Goal: Task Accomplishment & Management: Manage account settings

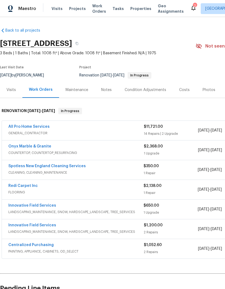
scroll to position [28, 0]
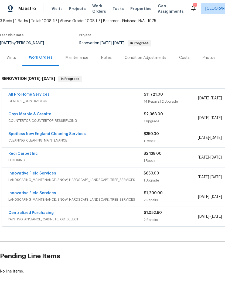
scroll to position [32, 0]
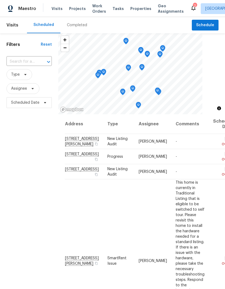
click at [134, 9] on span "Properties" at bounding box center [140, 8] width 21 height 5
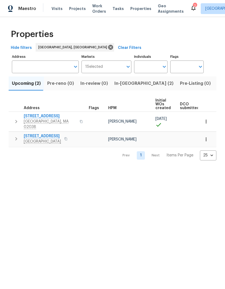
click at [42, 120] on span "[GEOGRAPHIC_DATA], MA 02038" at bounding box center [50, 124] width 53 height 11
click at [55, 11] on span "Visits" at bounding box center [57, 8] width 11 height 5
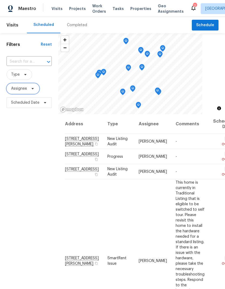
click at [29, 88] on span at bounding box center [32, 88] width 6 height 4
click at [29, 89] on span at bounding box center [32, 88] width 6 height 4
click at [25, 71] on span "Type" at bounding box center [19, 74] width 26 height 11
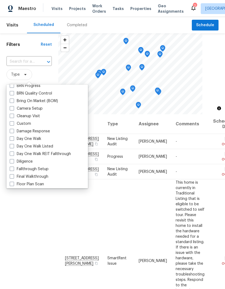
scroll to position [50, 0]
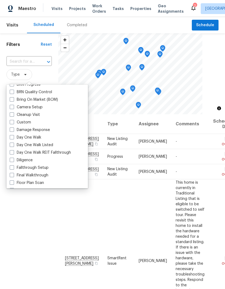
click at [36, 137] on label "Day One Walk" at bounding box center [26, 137] width 32 height 5
click at [13, 137] on input "Day One Walk" at bounding box center [12, 137] width 4 height 4
checkbox input "true"
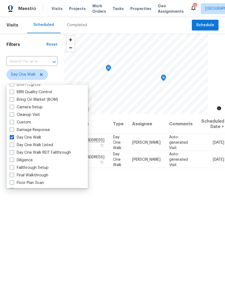
click at [131, 221] on div "Address Type Assignee Comments Scheduled Date ↑ [STREET_ADDRESS] Day One Walk […" at bounding box center [144, 229] width 161 height 231
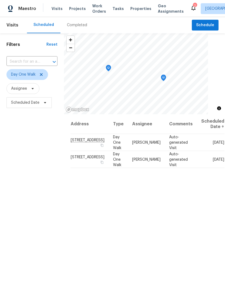
click at [134, 9] on span "Properties" at bounding box center [140, 8] width 21 height 5
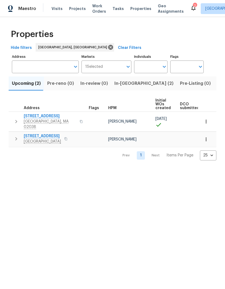
click at [126, 83] on span "In-[GEOGRAPHIC_DATA] (2)" at bounding box center [143, 84] width 59 height 8
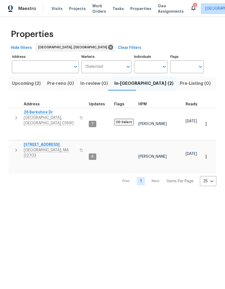
click at [40, 113] on span "26 Berkshire Dr" at bounding box center [50, 112] width 53 height 5
click at [217, 85] on span "Listed (18)" at bounding box center [228, 84] width 22 height 8
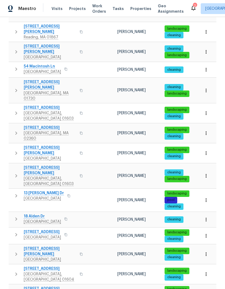
scroll to position [130, 0]
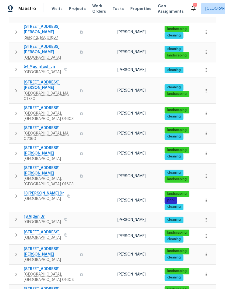
click at [40, 286] on span "[STREET_ADDRESS]" at bounding box center [42, 288] width 37 height 5
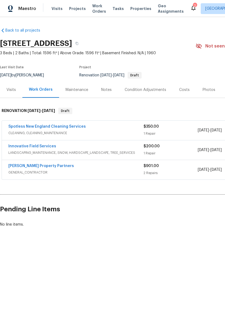
click at [42, 165] on link "[PERSON_NAME] Property Partners" at bounding box center [41, 166] width 66 height 4
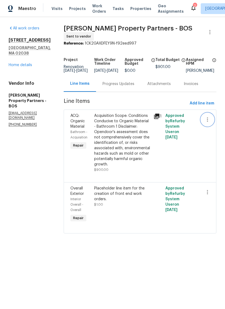
click at [208, 122] on icon "button" at bounding box center [207, 119] width 1 height 4
click at [210, 124] on li "Cancel" at bounding box center [210, 123] width 21 height 9
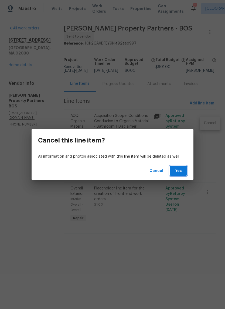
click at [182, 169] on span "Yes" at bounding box center [178, 171] width 9 height 7
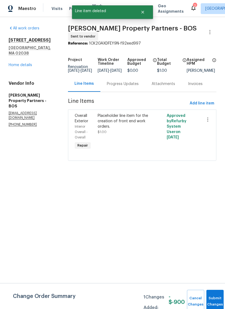
click at [25, 63] on link "Home details" at bounding box center [20, 65] width 23 height 4
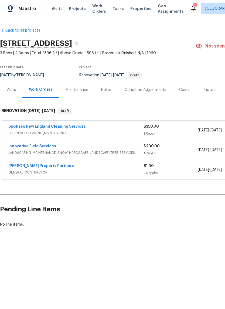
click at [10, 93] on div "Visits" at bounding box center [11, 90] width 22 height 16
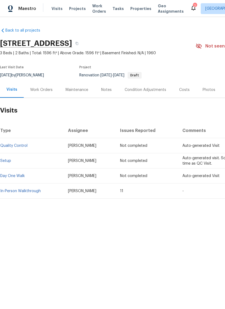
click at [38, 89] on div "Work Orders" at bounding box center [41, 89] width 22 height 5
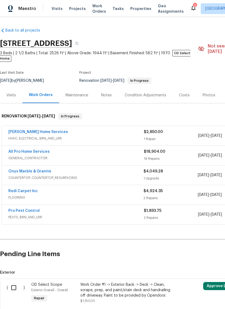
click at [34, 130] on link "[PERSON_NAME] Home Services" at bounding box center [38, 132] width 60 height 4
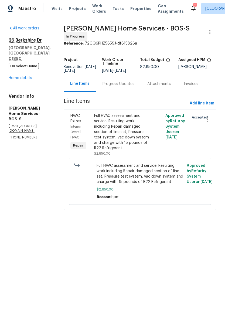
click at [123, 86] on div "Progress Updates" at bounding box center [119, 83] width 32 height 5
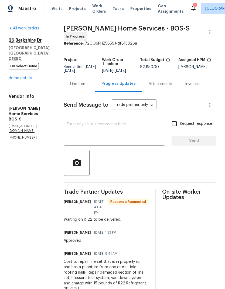
click at [109, 128] on textarea at bounding box center [114, 131] width 95 height 19
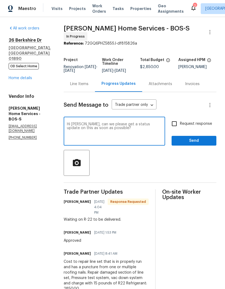
type textarea "Hi Tim, can we please get a status update on this as soon as possible?"
click at [174, 124] on input "Request response" at bounding box center [174, 123] width 11 height 11
checkbox input "true"
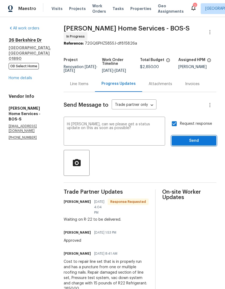
click at [190, 144] on span "Send" at bounding box center [194, 140] width 36 height 7
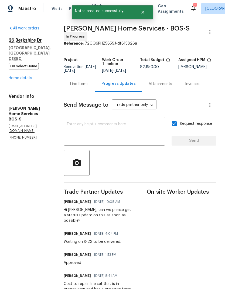
click at [124, 130] on textarea at bounding box center [114, 131] width 95 height 19
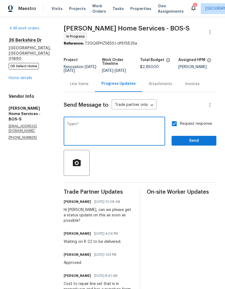
type textarea "Team*"
click at [176, 126] on input "Request response" at bounding box center [174, 123] width 11 height 11
checkbox input "false"
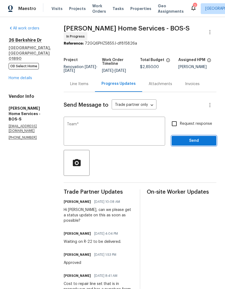
click at [199, 141] on span "Send" at bounding box center [194, 140] width 36 height 7
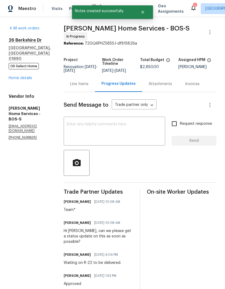
click at [25, 76] on link "Home details" at bounding box center [20, 78] width 23 height 4
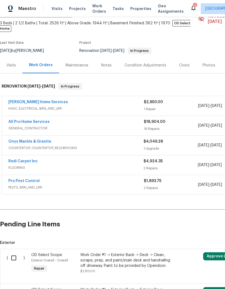
scroll to position [31, 0]
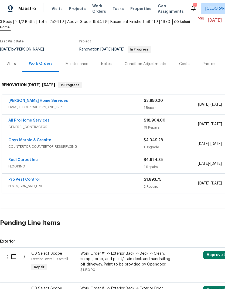
click at [40, 138] on link "Onyx Marble & Granite" at bounding box center [29, 140] width 43 height 4
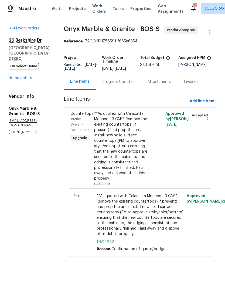
click at [121, 82] on div "Progress Updates" at bounding box center [119, 81] width 32 height 5
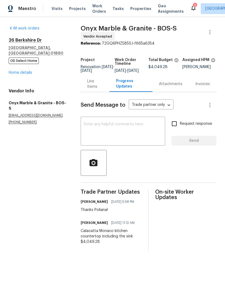
click at [124, 136] on textarea at bounding box center [123, 131] width 78 height 19
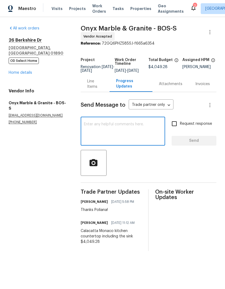
click at [28, 71] on link "Home details" at bounding box center [20, 73] width 23 height 4
